Goal: Task Accomplishment & Management: Complete application form

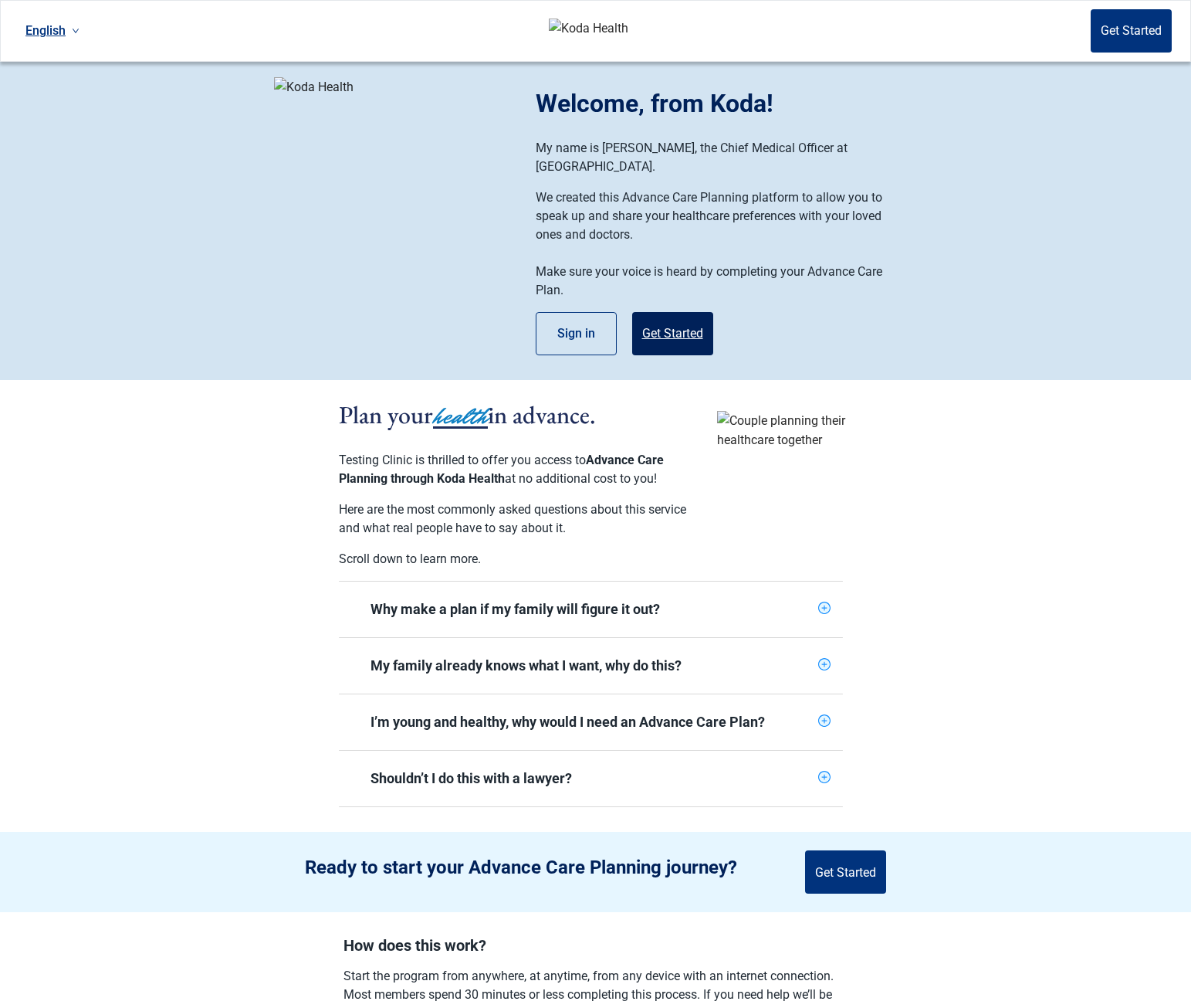
click at [690, 318] on button "Get Started" at bounding box center [672, 333] width 81 height 44
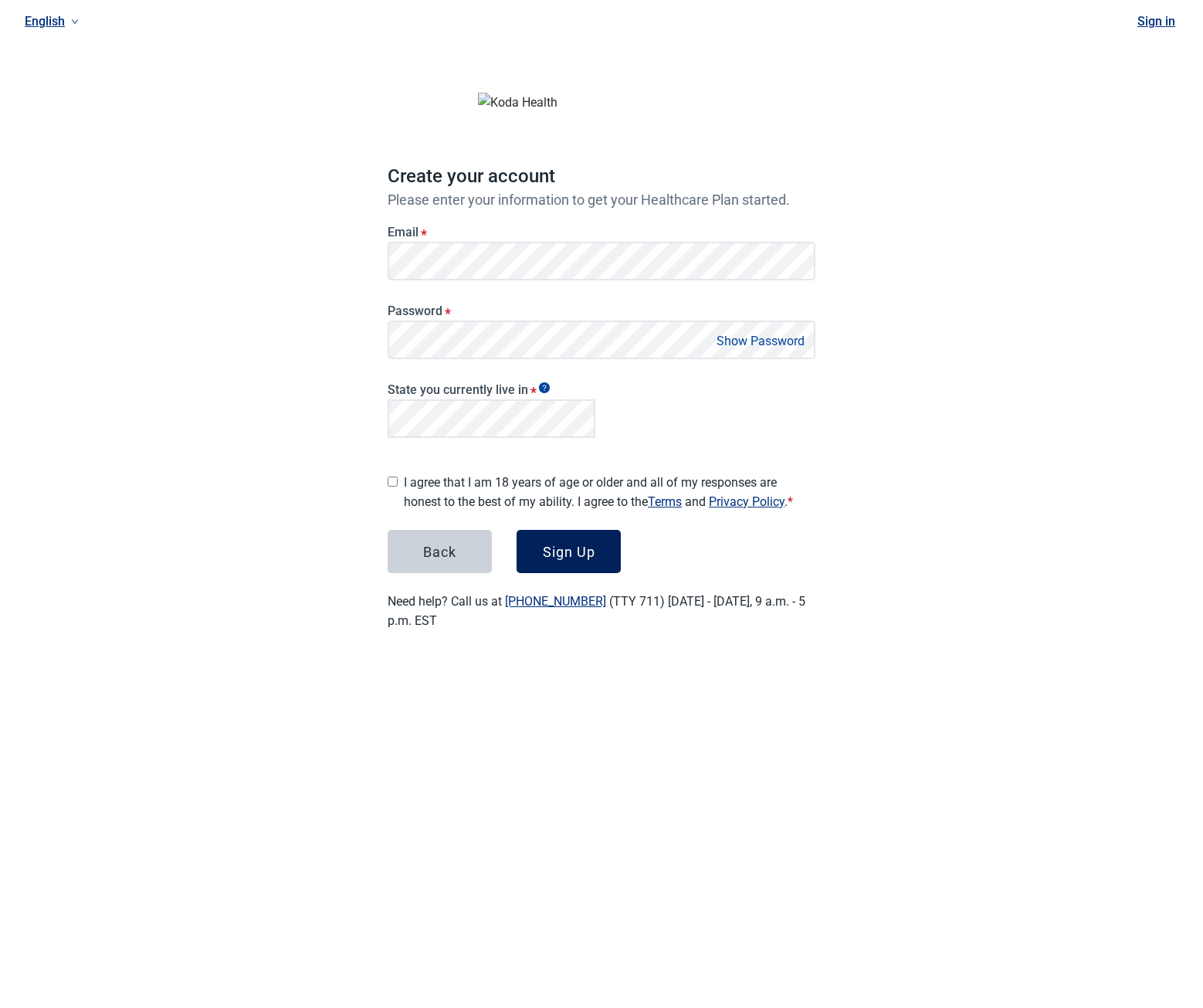
click at [542, 542] on button "Sign Up" at bounding box center [569, 552] width 105 height 44
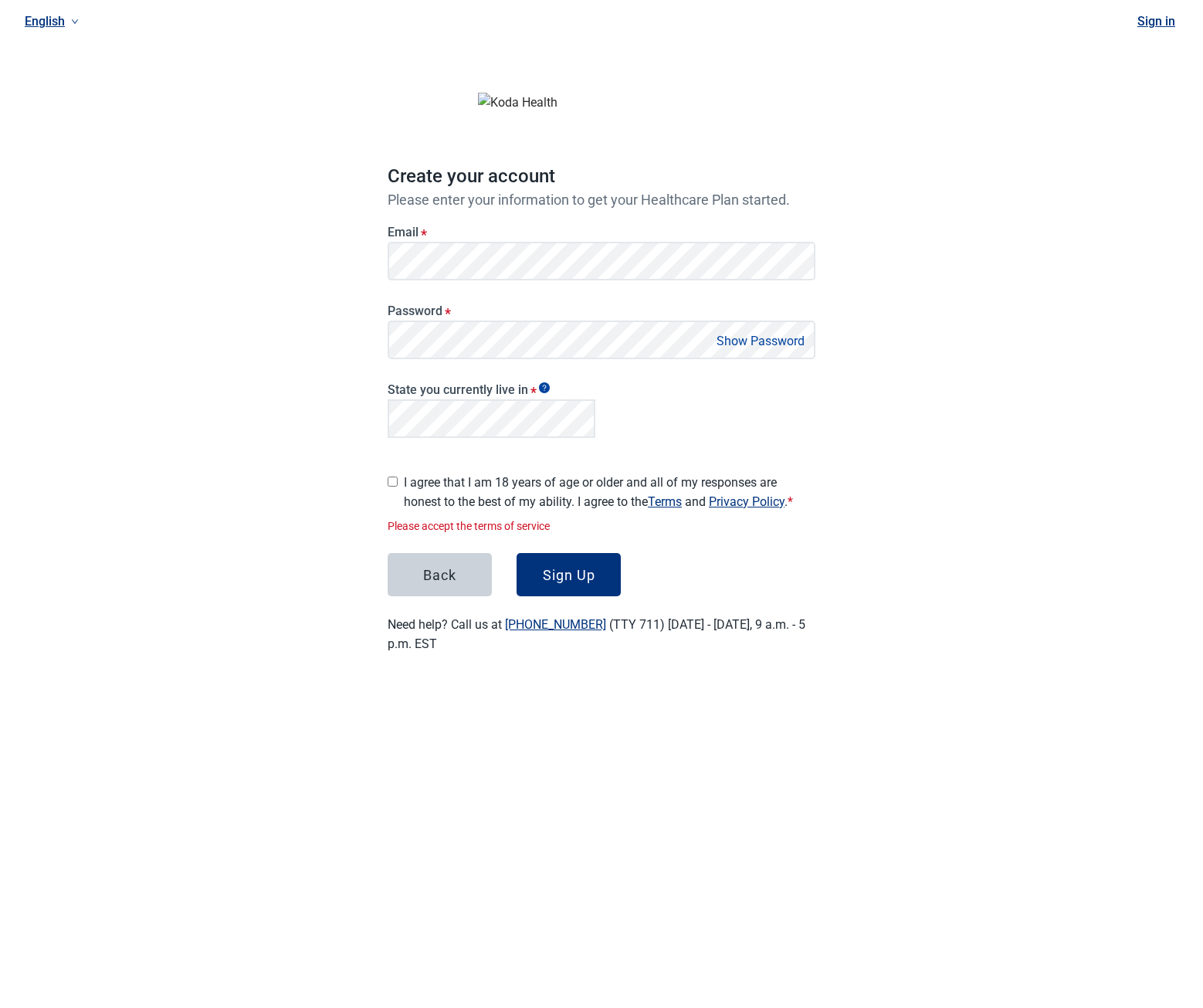
click at [462, 487] on label "I agree that I am 18 years of age or older and all of my responses are honest t…" at bounding box center [609, 491] width 411 height 39
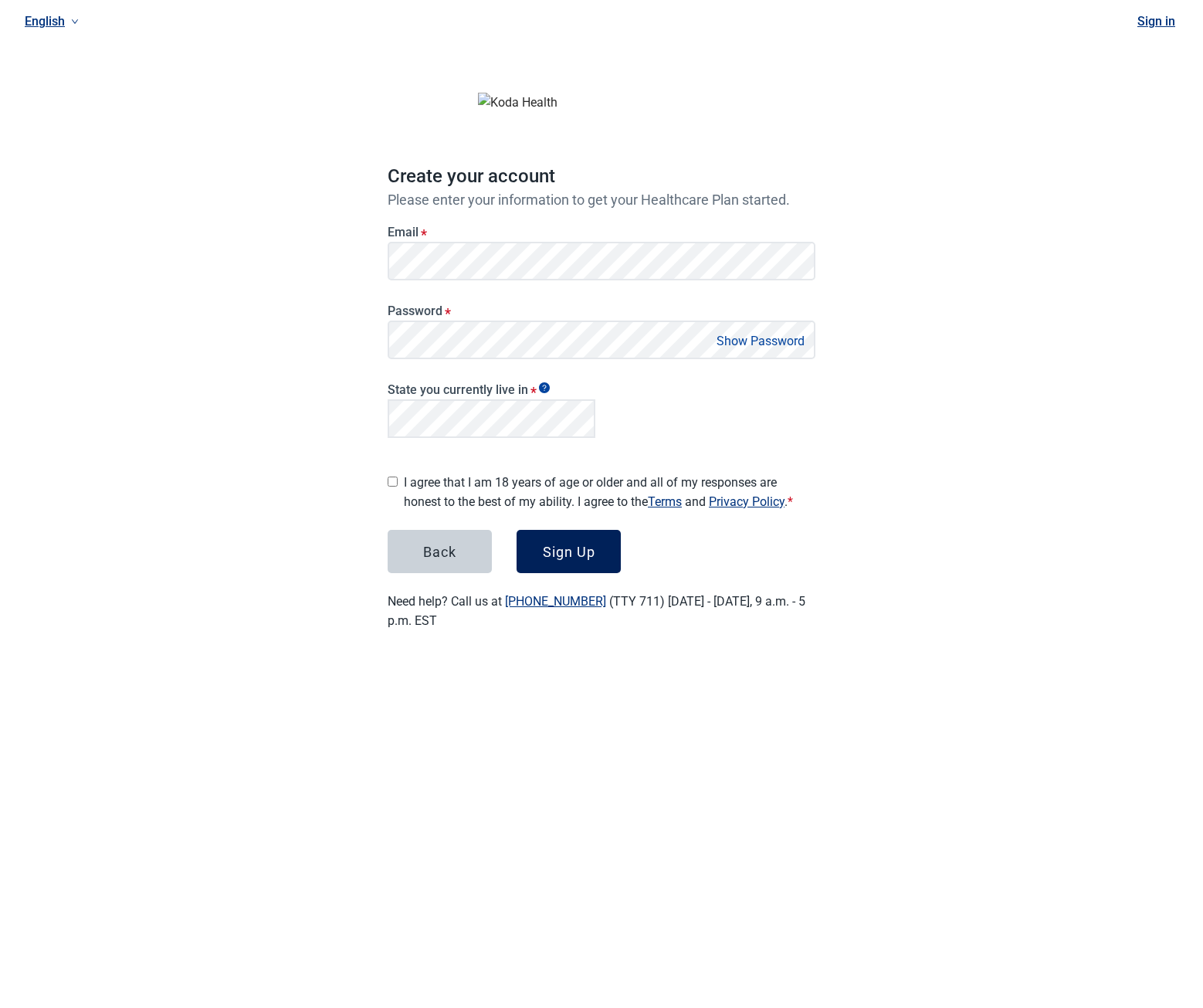
click at [597, 548] on button "Sign Up" at bounding box center [569, 552] width 105 height 44
